Goal: Transaction & Acquisition: Purchase product/service

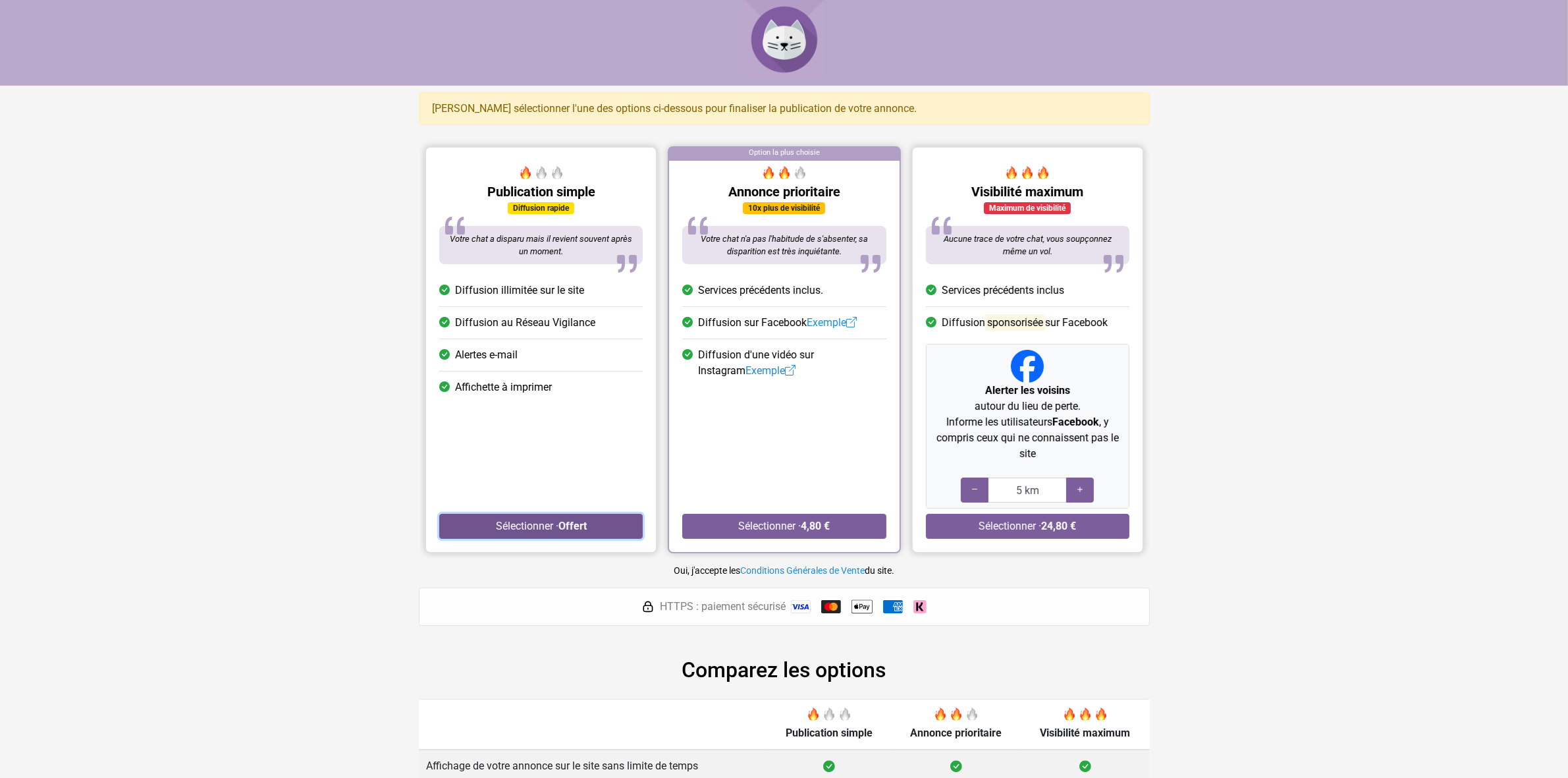
click at [541, 530] on button "Sélectionner · Offert" at bounding box center [541, 526] width 204 height 25
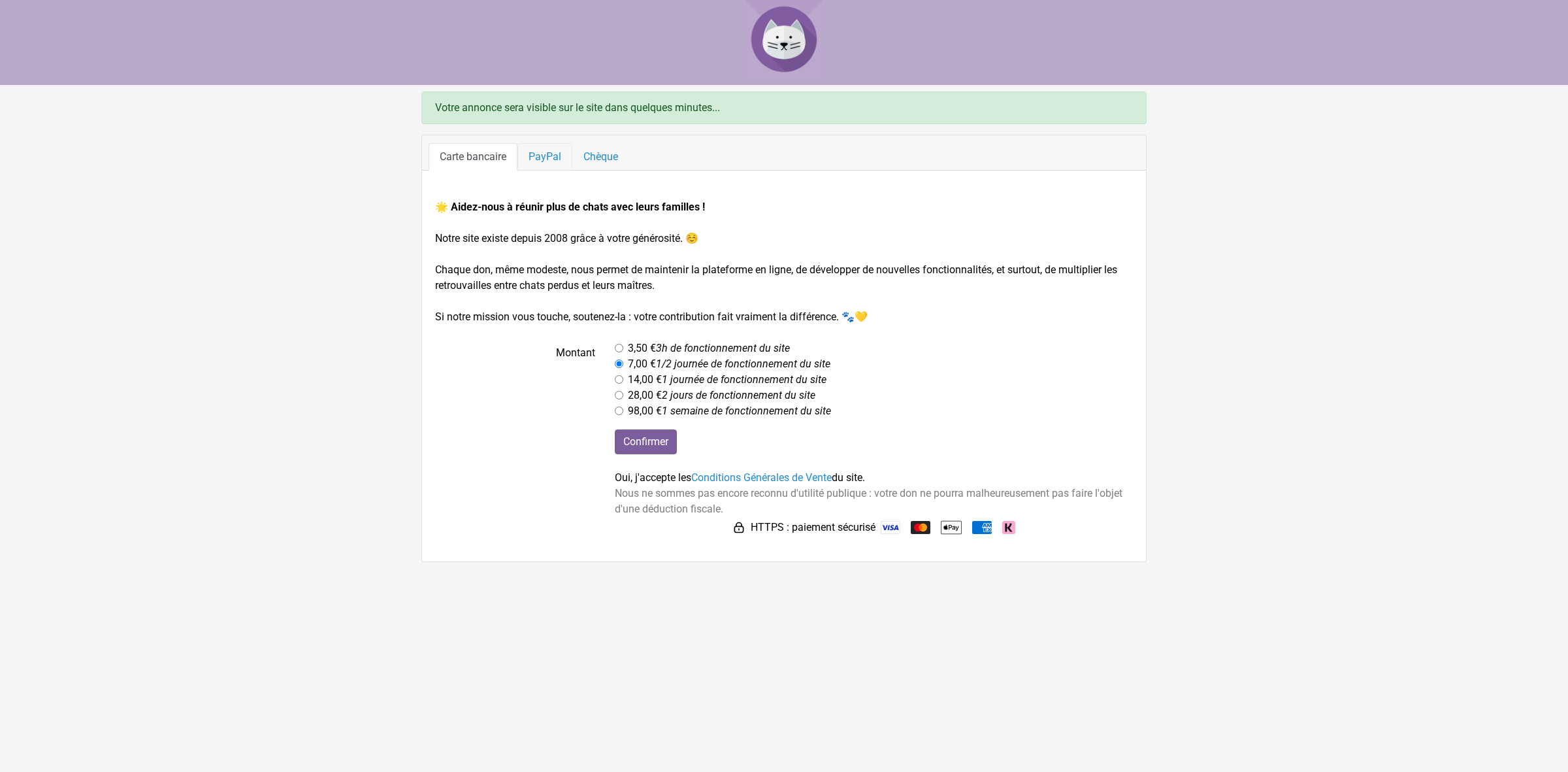
drag, startPoint x: 549, startPoint y: 155, endPoint x: 555, endPoint y: 157, distance: 6.3
click at [549, 155] on link "PayPal" at bounding box center [545, 157] width 55 height 27
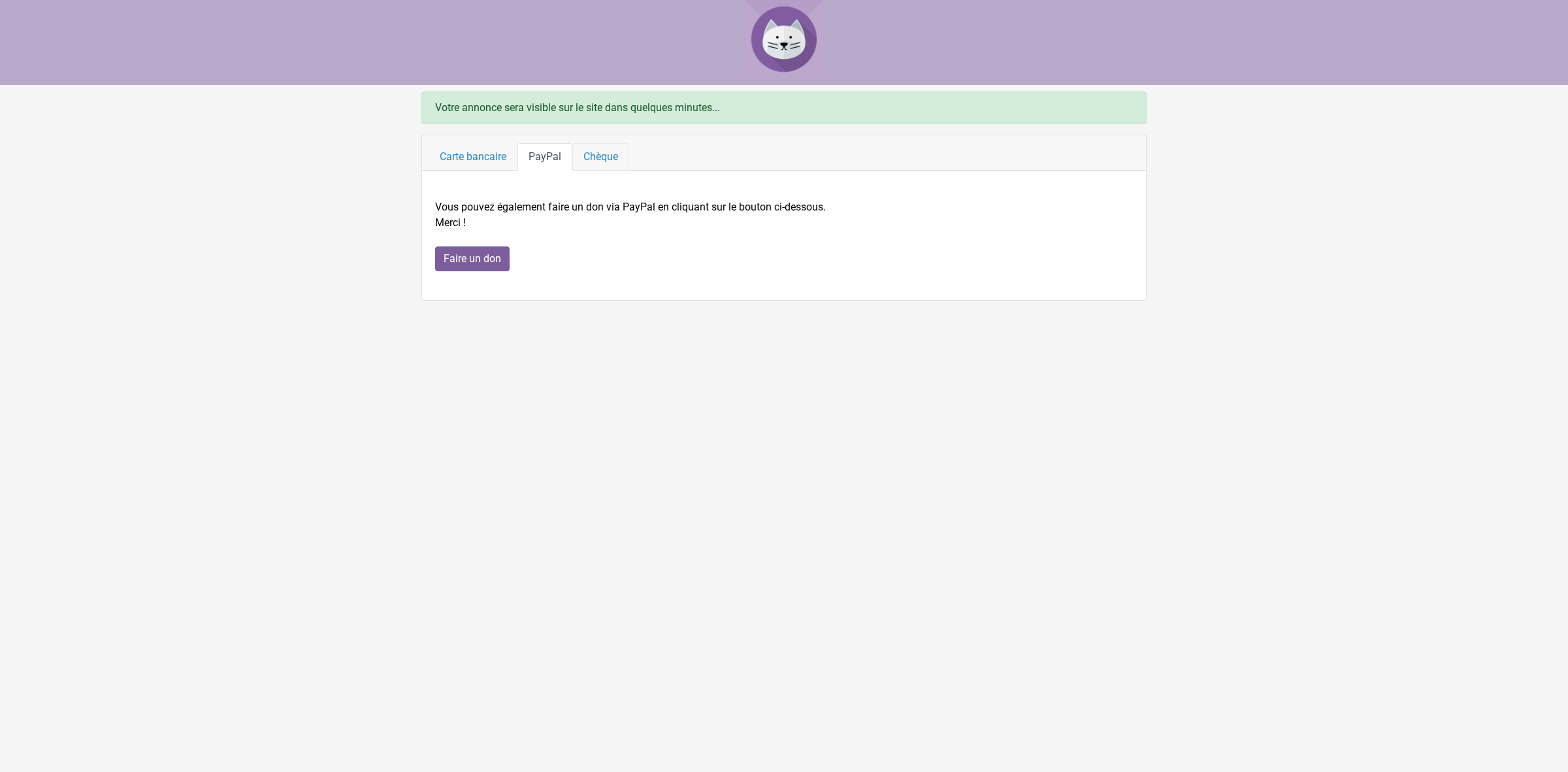
click at [599, 158] on link "Chèque" at bounding box center [601, 157] width 57 height 27
click at [474, 152] on link "Carte bancaire" at bounding box center [473, 157] width 89 height 27
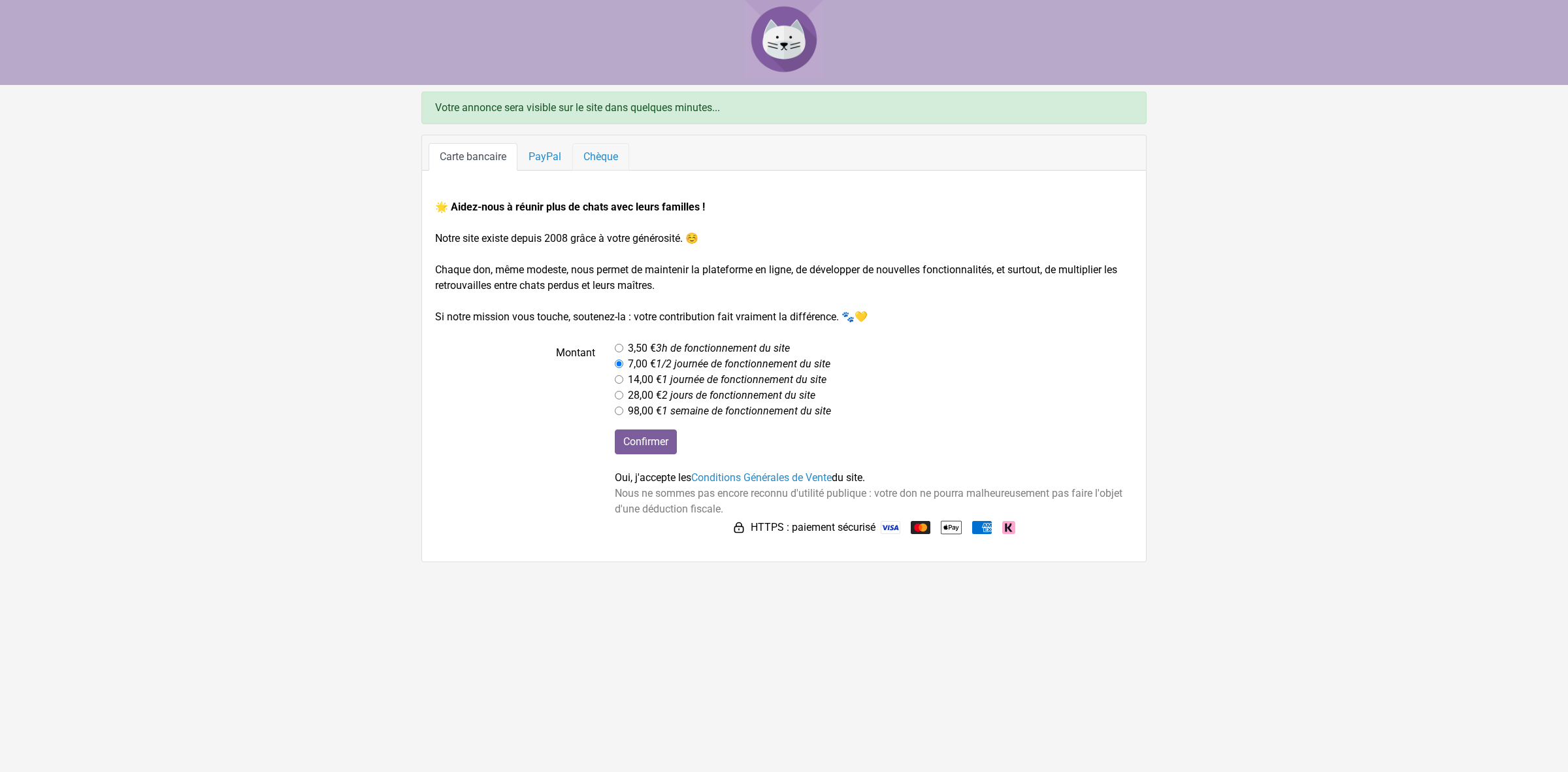
click at [596, 157] on link "Chèque" at bounding box center [601, 157] width 57 height 27
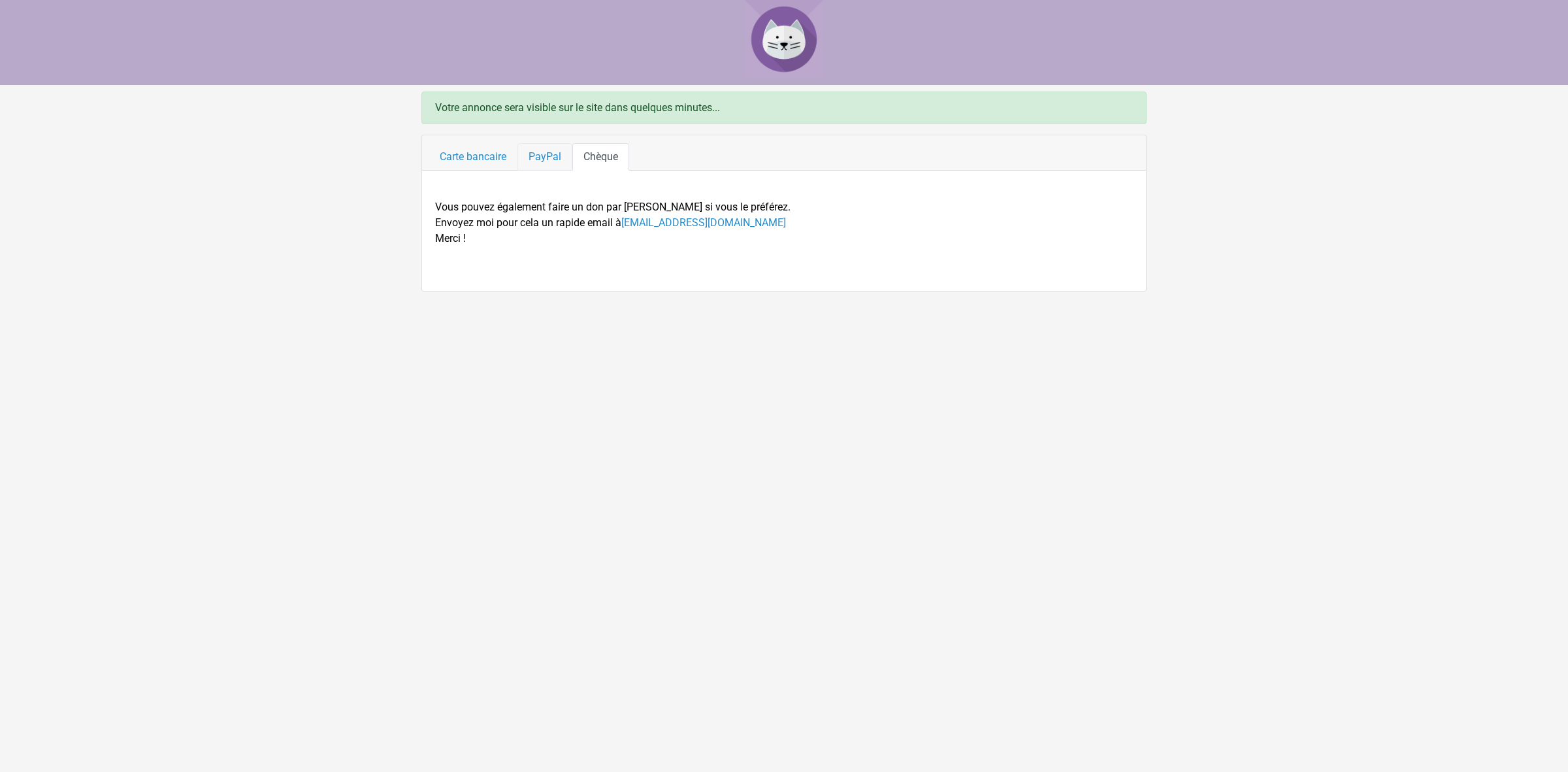
click at [544, 155] on link "PayPal" at bounding box center [545, 157] width 55 height 27
click at [464, 154] on link "Carte bancaire" at bounding box center [473, 157] width 89 height 27
